Goal: Task Accomplishment & Management: Use online tool/utility

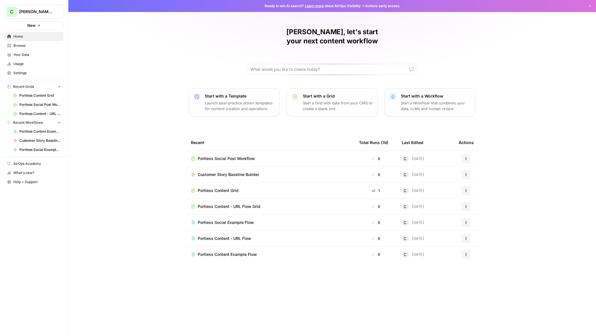
click at [38, 13] on span "Chris's Workspace" at bounding box center [36, 12] width 34 height 6
click at [34, 51] on span "Cohort 5" at bounding box center [54, 52] width 75 height 6
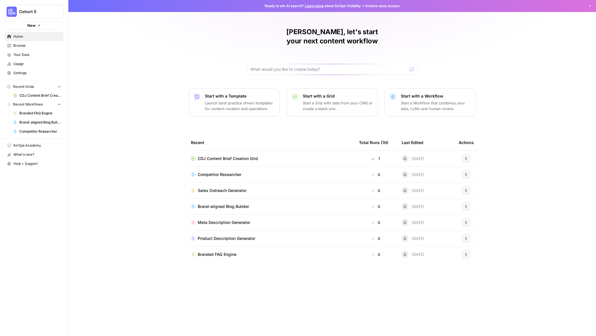
click at [24, 44] on span "Browse" at bounding box center [37, 45] width 48 height 5
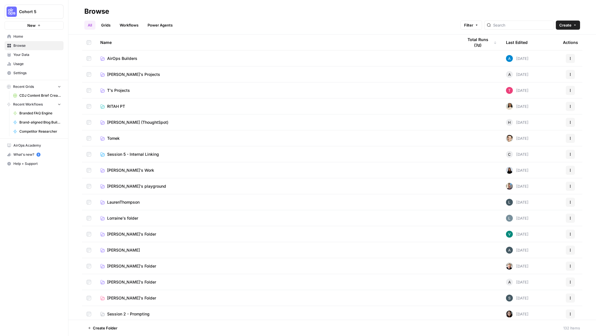
click at [130, 56] on span "AirOps Builders" at bounding box center [122, 59] width 30 height 6
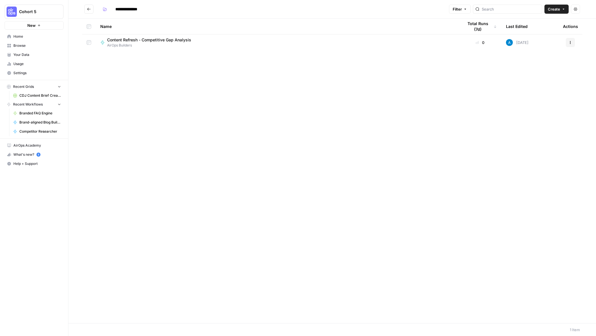
click at [568, 42] on button "Actions" at bounding box center [570, 42] width 9 height 9
click at [531, 94] on span "Duplicate" at bounding box center [545, 93] width 46 height 6
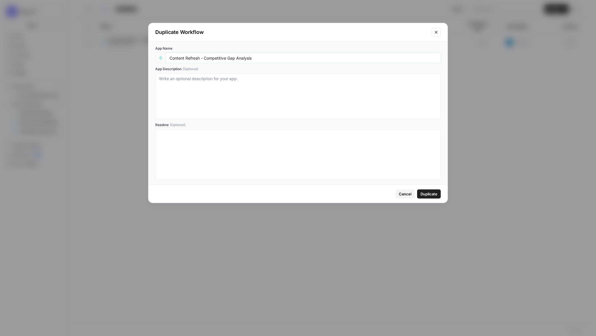
click at [267, 58] on input "Content Refresh - Competitive Gap Analysis" at bounding box center [304, 57] width 268 height 5
type input "Content Refresh - Competitive Gap Analysis - CDJ"
click at [434, 195] on span "Duplicate" at bounding box center [429, 194] width 17 height 6
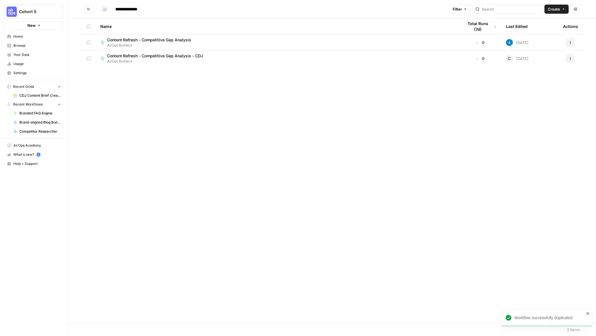
click at [126, 40] on span "Content Refresh - Competitive Gap Analysis" at bounding box center [149, 40] width 84 height 6
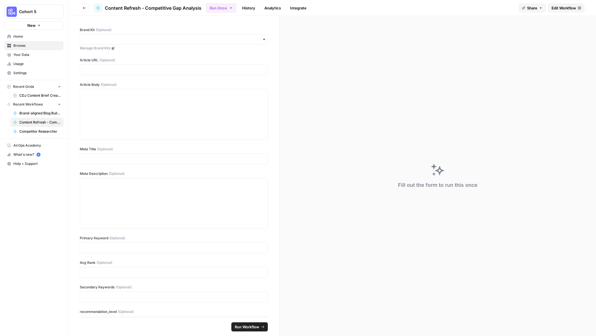
click at [560, 6] on span "Edit Workflow" at bounding box center [564, 8] width 25 height 6
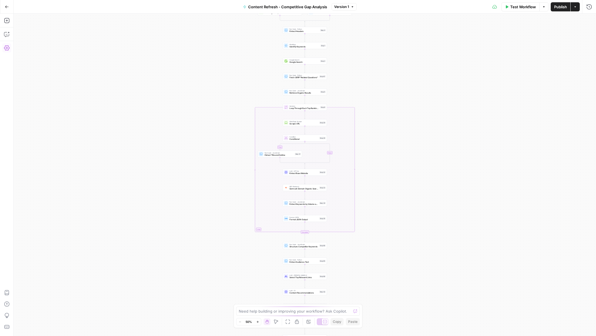
click at [6, 50] on icon "button" at bounding box center [7, 48] width 6 height 6
click at [224, 243] on div "true false true false Workflow Set Inputs Inputs Condition Check Article Body S…" at bounding box center [305, 175] width 582 height 322
click at [143, 159] on div "true false true false Workflow Set Inputs Inputs Condition Check Article Body S…" at bounding box center [305, 175] width 582 height 322
click at [112, 20] on icon "button" at bounding box center [112, 20] width 3 height 3
drag, startPoint x: 200, startPoint y: 91, endPoint x: 203, endPoint y: 203, distance: 111.2
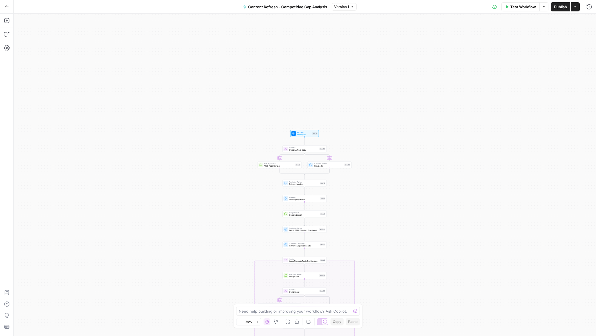
click at [199, 242] on div "true false true false Workflow Set Inputs Inputs Condition Check Article Body S…" at bounding box center [305, 175] width 582 height 322
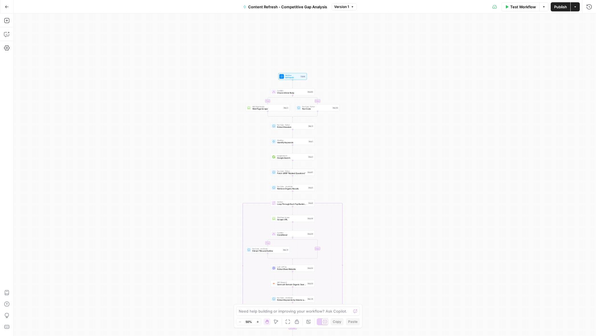
drag, startPoint x: 209, startPoint y: 191, endPoint x: 196, endPoint y: 134, distance: 58.7
click at [196, 134] on div "true false true false Workflow Set Inputs Inputs Condition Check Article Body S…" at bounding box center [305, 175] width 582 height 322
click at [349, 8] on button "Version 1" at bounding box center [344, 6] width 25 height 7
click at [349, 7] on button "Version 1" at bounding box center [344, 6] width 25 height 7
click at [5, 48] on icon "button" at bounding box center [7, 48] width 6 height 6
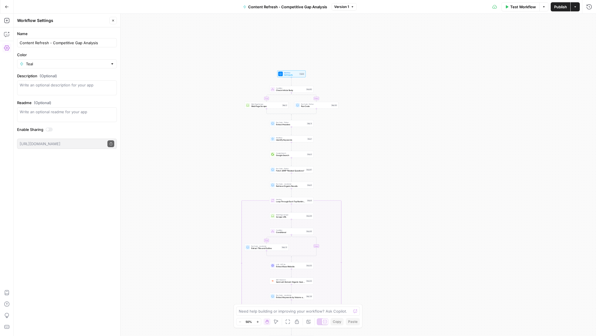
click at [185, 83] on div "true false true false Workflow Set Inputs Inputs Condition Check Article Body S…" at bounding box center [305, 175] width 582 height 322
click at [564, 9] on span "Publish" at bounding box center [560, 7] width 13 height 6
click at [112, 20] on icon "button" at bounding box center [112, 20] width 3 height 3
click at [6, 9] on icon "button" at bounding box center [7, 7] width 4 height 4
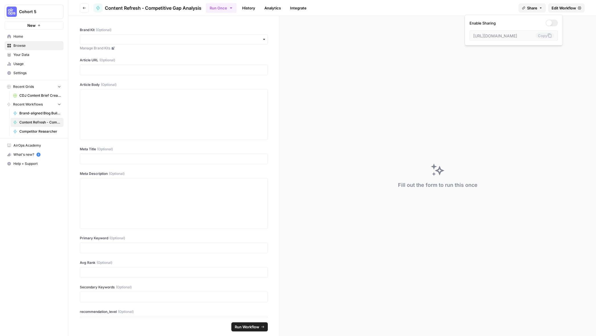
click at [540, 7] on icon "button" at bounding box center [541, 7] width 2 height 1
click at [539, 7] on icon "button" at bounding box center [540, 7] width 3 height 3
click at [19, 43] on span "Browse" at bounding box center [37, 45] width 48 height 5
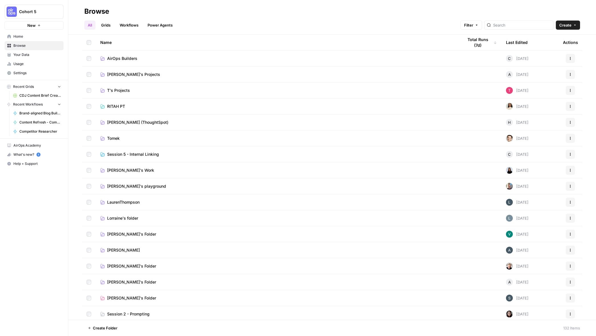
click at [125, 57] on span "AirOps Builders" at bounding box center [122, 59] width 30 height 6
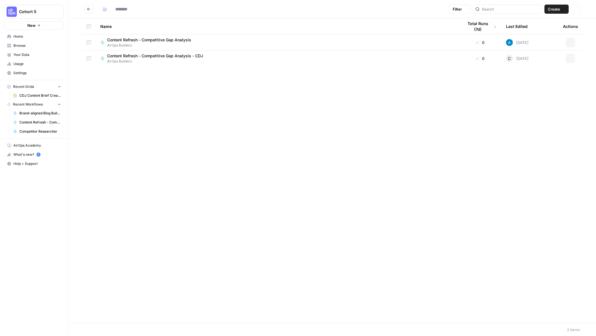
type input "**********"
click at [573, 58] on button "Actions" at bounding box center [570, 58] width 9 height 9
click at [531, 93] on span "Move To" at bounding box center [545, 93] width 46 height 6
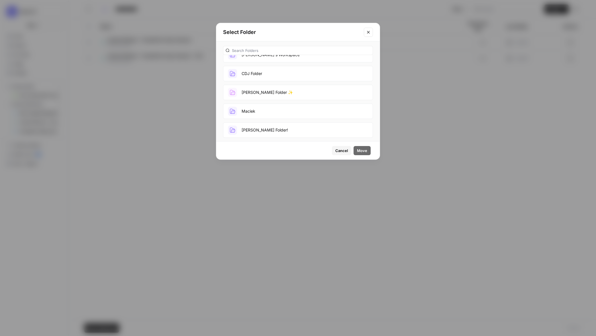
scroll to position [370, 0]
click at [275, 70] on button "CDJ Folder" at bounding box center [298, 72] width 150 height 15
click at [360, 152] on span "Move" at bounding box center [362, 151] width 10 height 6
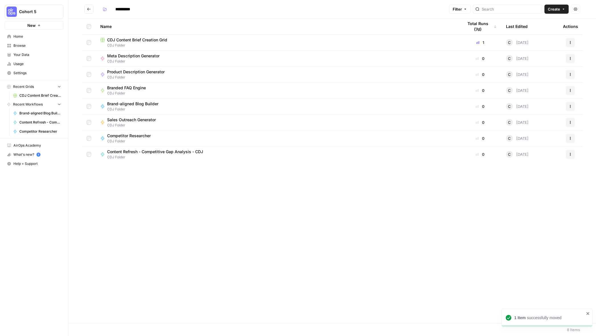
click at [570, 156] on icon "button" at bounding box center [570, 153] width 3 height 3
click at [524, 190] on span "Move To" at bounding box center [545, 188] width 46 height 6
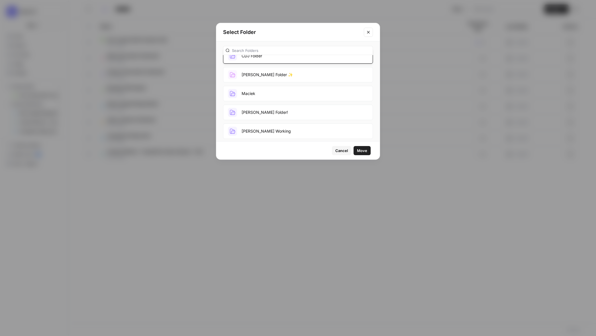
scroll to position [407, 0]
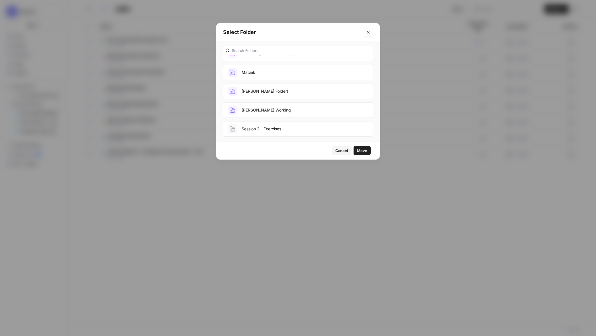
click at [345, 151] on span "Cancel" at bounding box center [341, 151] width 13 height 6
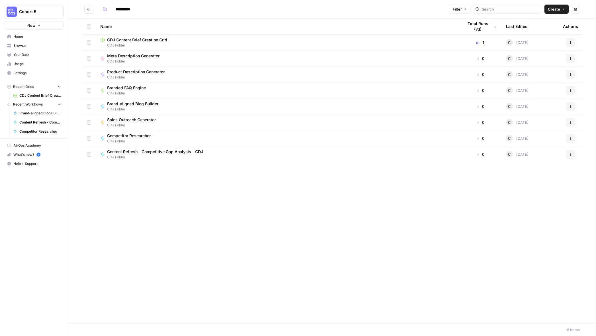
click at [156, 153] on span "Content Refresh - Competitive Gap Analysis - CDJ" at bounding box center [155, 152] width 96 height 6
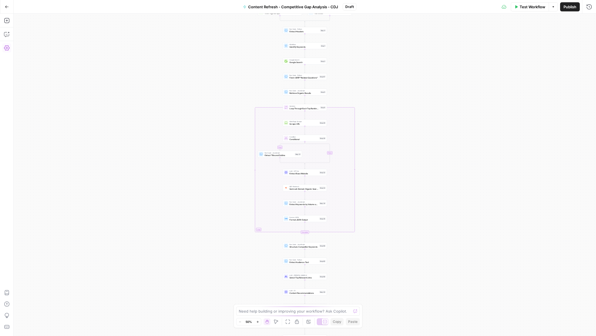
click at [6, 48] on icon "button" at bounding box center [7, 47] width 6 height 5
click at [116, 24] on button "Close" at bounding box center [112, 20] width 7 height 7
